Goal: Task Accomplishment & Management: Complete application form

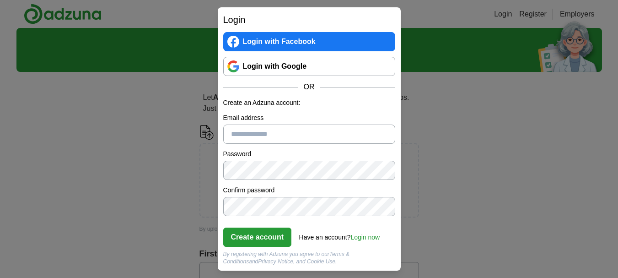
click at [359, 235] on link "Login now" at bounding box center [364, 236] width 29 height 7
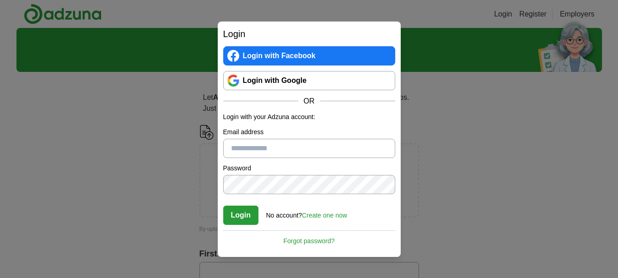
click at [296, 150] on input "Email address" at bounding box center [309, 148] width 172 height 19
click at [296, 149] on input "Email address" at bounding box center [309, 148] width 172 height 19
click at [301, 240] on link "Forgot password?" at bounding box center [309, 238] width 172 height 16
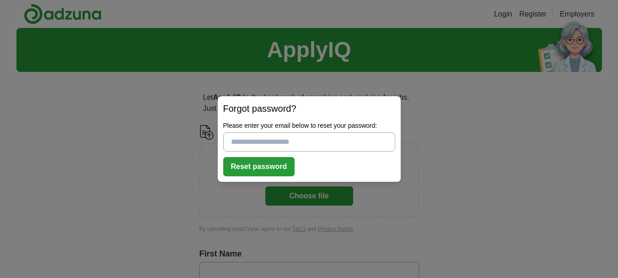
click at [291, 142] on input "Please enter your email below to reset your password:" at bounding box center [309, 141] width 172 height 19
type input "**********"
click at [258, 170] on button "Reset password" at bounding box center [259, 166] width 72 height 19
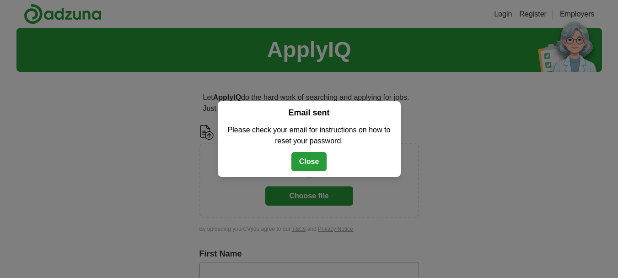
click at [306, 161] on button "Close" at bounding box center [309, 161] width 36 height 19
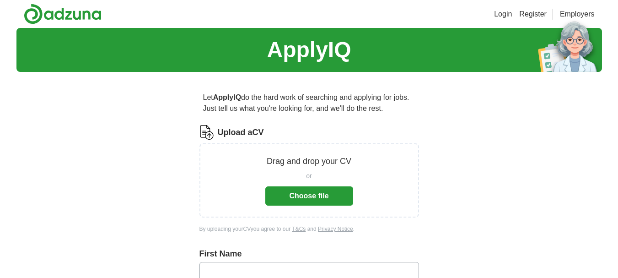
click at [298, 191] on button "Choose file" at bounding box center [309, 195] width 88 height 19
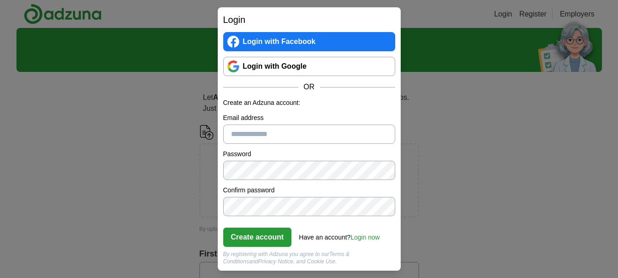
click at [326, 136] on input "Email address" at bounding box center [309, 133] width 172 height 19
type input "**********"
click at [275, 234] on button "Create account" at bounding box center [257, 236] width 69 height 19
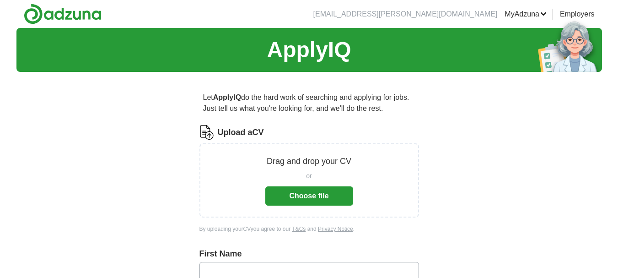
click at [294, 197] on button "Choose file" at bounding box center [309, 195] width 88 height 19
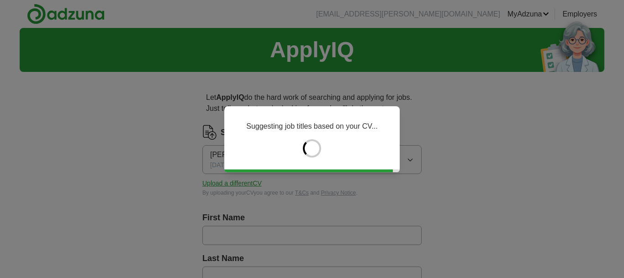
type input "*******"
type input "*****"
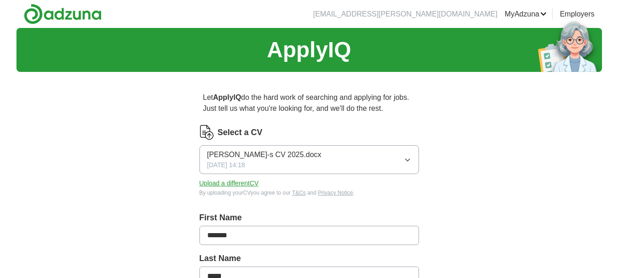
drag, startPoint x: 617, startPoint y: 48, endPoint x: 613, endPoint y: 90, distance: 41.8
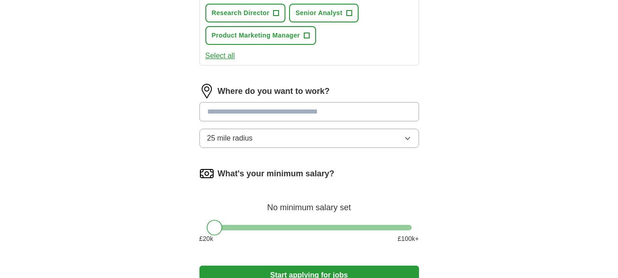
scroll to position [506, 0]
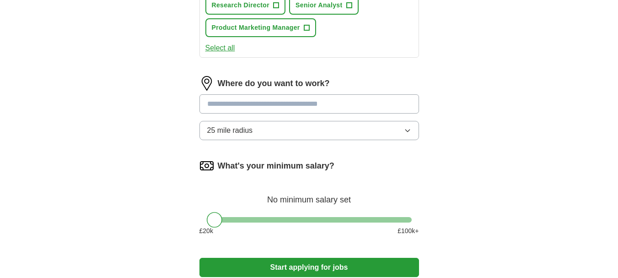
click at [331, 105] on input at bounding box center [308, 103] width 219 height 19
type input "******"
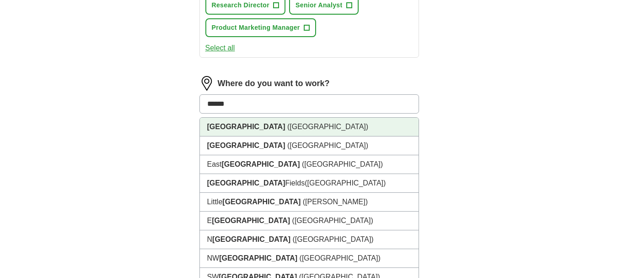
drag, startPoint x: 332, startPoint y: 99, endPoint x: 320, endPoint y: 131, distance: 34.3
click at [320, 113] on div "****** London (UK) London (South East England) East London (London) London Fiel…" at bounding box center [308, 103] width 219 height 19
click at [320, 131] on li "London (UK)" at bounding box center [309, 126] width 219 height 19
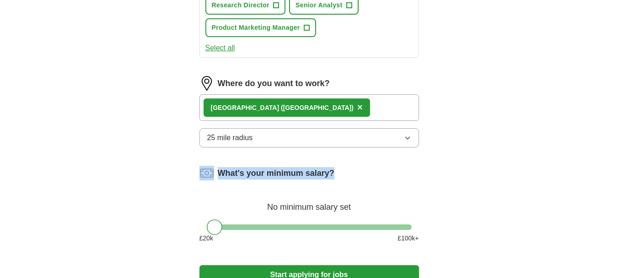
drag, startPoint x: 544, startPoint y: 141, endPoint x: 624, endPoint y: 171, distance: 85.5
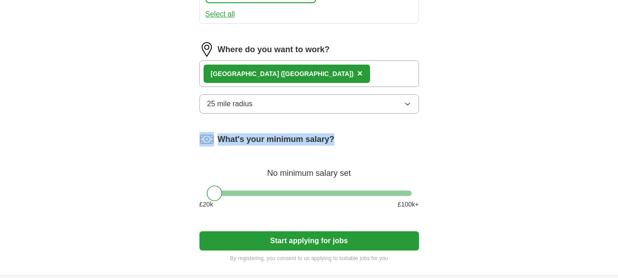
scroll to position [547, 0]
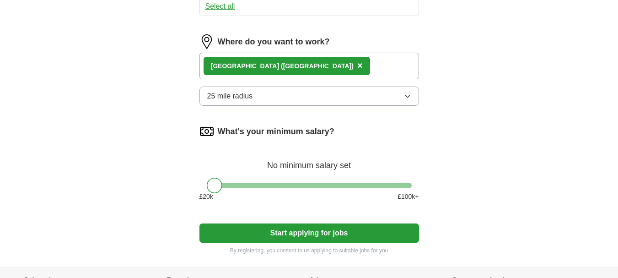
drag, startPoint x: 219, startPoint y: 181, endPoint x: 289, endPoint y: 192, distance: 70.9
click at [290, 193] on div "What's your minimum salary? At least £ 50k per year £ 20 k £ 100 k+" at bounding box center [308, 166] width 219 height 85
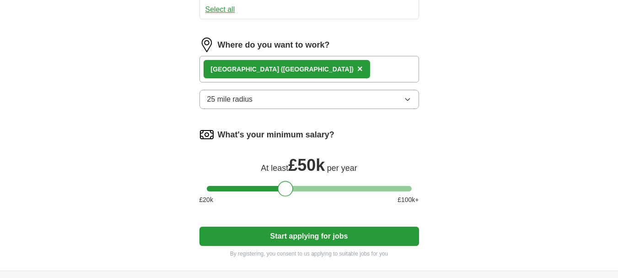
scroll to position [639, 0]
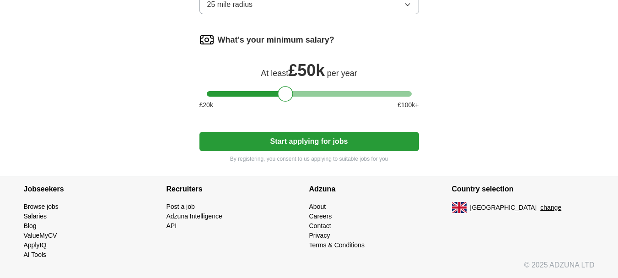
click at [325, 135] on button "Start applying for jobs" at bounding box center [308, 141] width 219 height 19
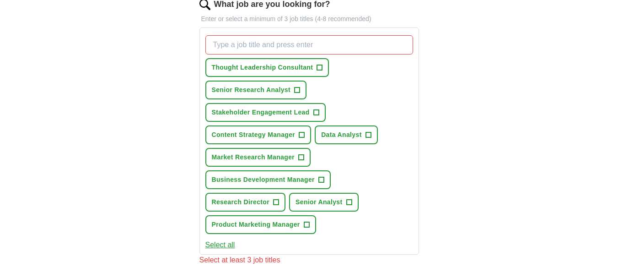
scroll to position [306, 0]
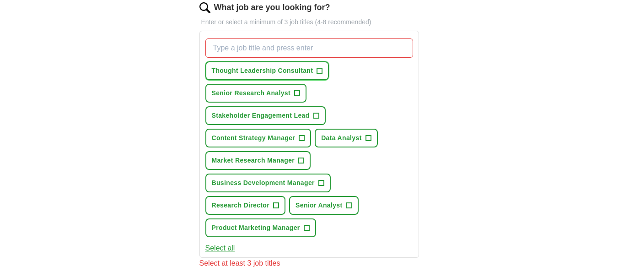
click at [319, 68] on span "+" at bounding box center [319, 70] width 5 height 7
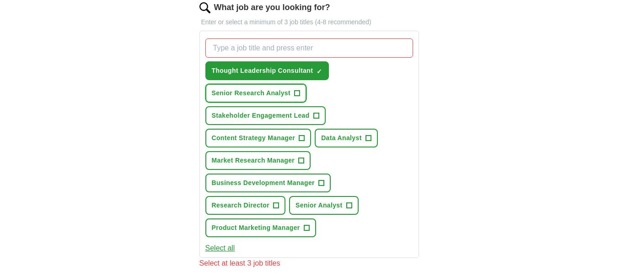
click at [301, 90] on button "Senior Research Analyst +" at bounding box center [255, 93] width 101 height 19
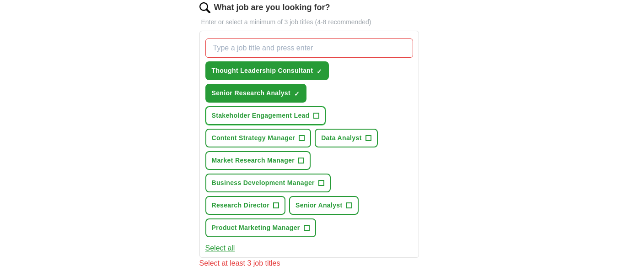
click at [314, 117] on span "+" at bounding box center [315, 115] width 5 height 7
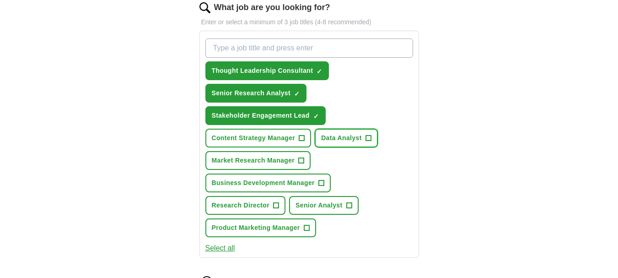
click at [369, 139] on span "+" at bounding box center [367, 137] width 5 height 7
click at [301, 139] on span "+" at bounding box center [301, 137] width 5 height 7
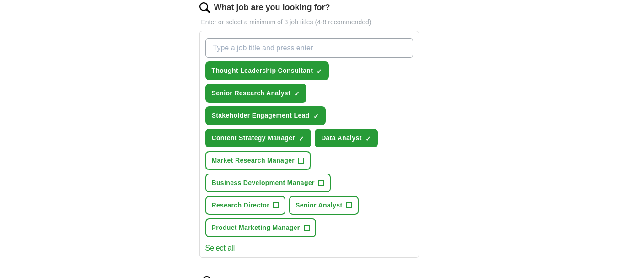
click at [306, 158] on button "Market Research Manager +" at bounding box center [258, 160] width 106 height 19
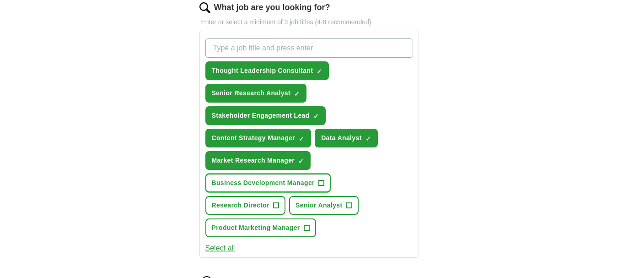
click at [319, 182] on span "+" at bounding box center [320, 182] width 5 height 7
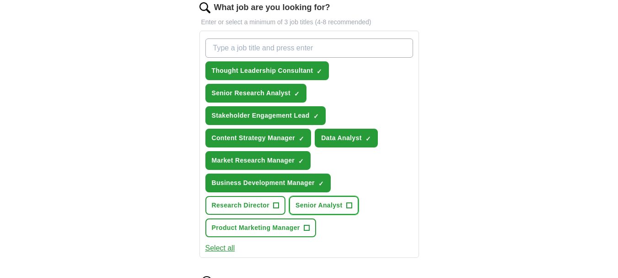
click at [351, 205] on span "+" at bounding box center [348, 205] width 5 height 7
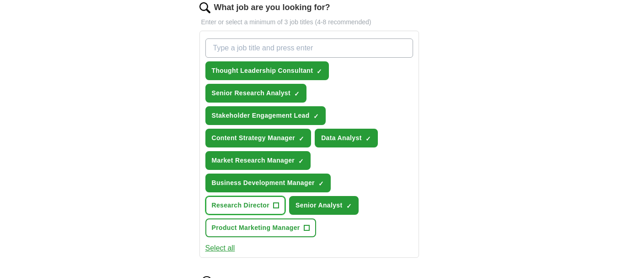
click at [276, 206] on span "+" at bounding box center [275, 205] width 5 height 7
click at [307, 227] on span "+" at bounding box center [306, 227] width 5 height 7
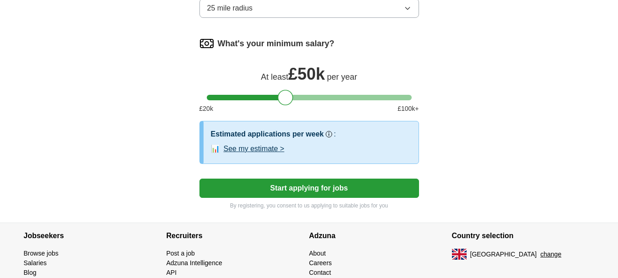
scroll to position [682, 0]
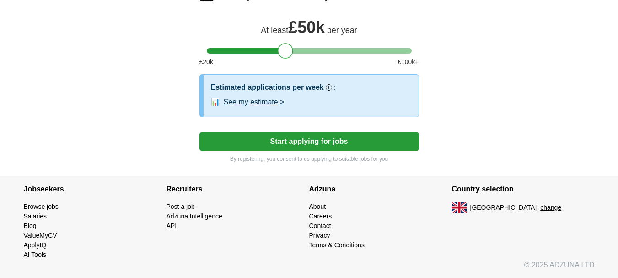
click at [267, 99] on button "See my estimate >" at bounding box center [254, 101] width 61 height 11
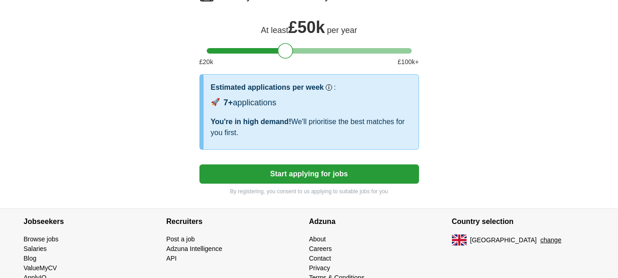
click at [288, 169] on button "Start applying for jobs" at bounding box center [308, 173] width 219 height 19
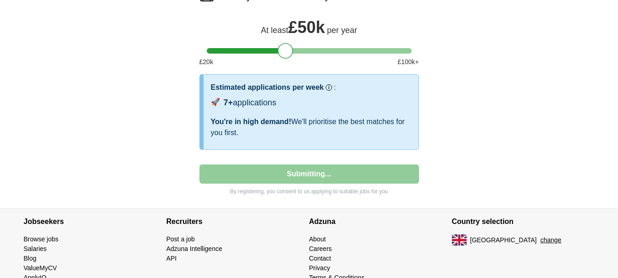
select select "**"
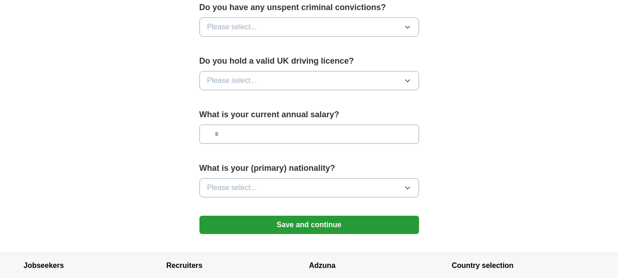
scroll to position [672, 0]
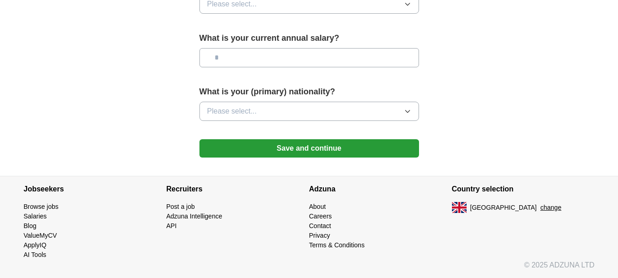
click at [571, 242] on section "Country selection United Kingdom change" at bounding box center [523, 217] width 143 height 83
drag, startPoint x: 560, startPoint y: 246, endPoint x: 602, endPoint y: 231, distance: 43.7
click at [602, 231] on section "Jobseekers Browse jobs Salaries Blog ValueMyCV ApplyIQ AI Tools Recruiters API" at bounding box center [309, 227] width 618 height 102
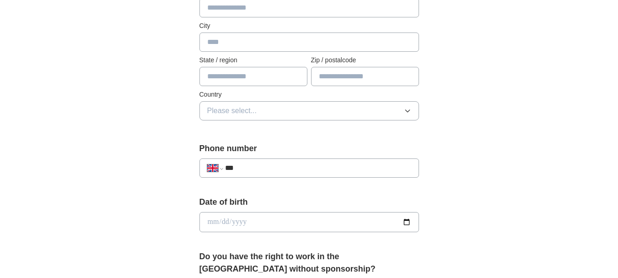
scroll to position [0, 0]
